Goal: Find specific page/section: Find specific page/section

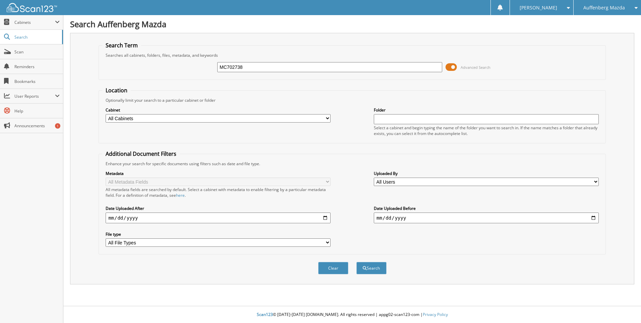
type input "MC702738"
click at [356, 262] on button "Search" at bounding box center [371, 268] width 30 height 12
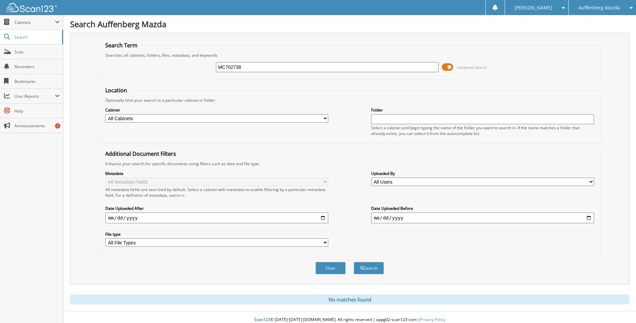
drag, startPoint x: 610, startPoint y: 4, endPoint x: 605, endPoint y: 22, distance: 18.3
click at [610, 6] on span "Auffenberg Mazda" at bounding box center [599, 8] width 42 height 4
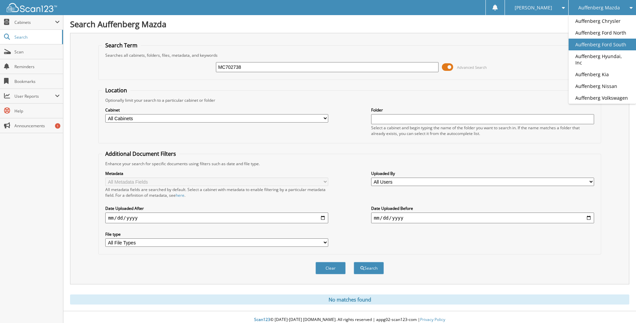
click at [616, 39] on link "Auffenberg Ford South" at bounding box center [602, 45] width 67 height 12
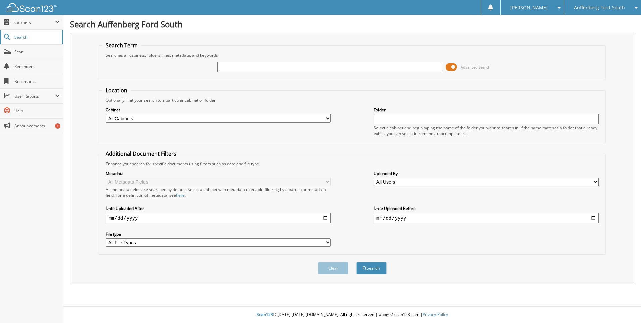
click at [50, 42] on link "Search" at bounding box center [31, 37] width 63 height 14
drag, startPoint x: 50, startPoint y: 42, endPoint x: 50, endPoint y: 49, distance: 7.0
click at [50, 49] on div "Close Cabinets This Company All Companies Email Addresses Search Scan" at bounding box center [31, 74] width 63 height 118
click at [50, 49] on span "Scan" at bounding box center [36, 52] width 45 height 6
